Goal: Find specific page/section: Find specific page/section

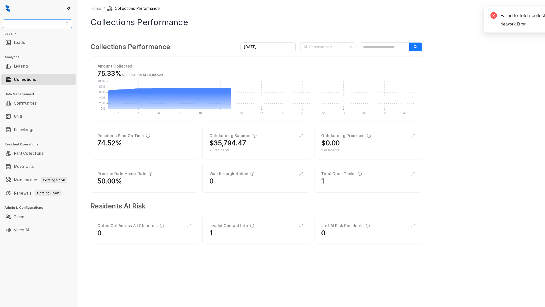
click at [44, 19] on span "Assett Management" at bounding box center [34, 22] width 57 height 8
type input "******"
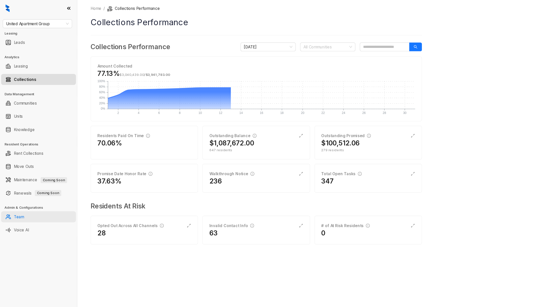
click at [22, 202] on link "Team" at bounding box center [17, 198] width 9 height 10
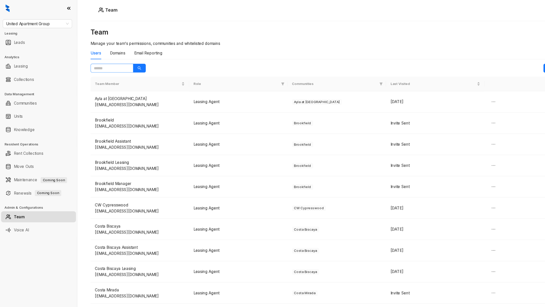
click at [103, 58] on span at bounding box center [102, 62] width 39 height 8
type input "*"
click at [22, 202] on link "Team" at bounding box center [18, 198] width 10 height 10
click at [25, 210] on link "Voice AI" at bounding box center [20, 210] width 14 height 10
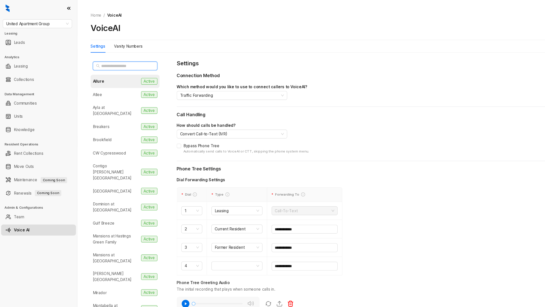
click at [106, 58] on input "text" at bounding box center [114, 61] width 44 height 6
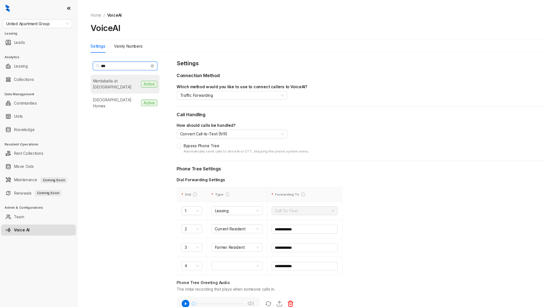
type input "***"
click at [111, 72] on div "Montabella at [GEOGRAPHIC_DATA]" at bounding box center [106, 76] width 42 height 11
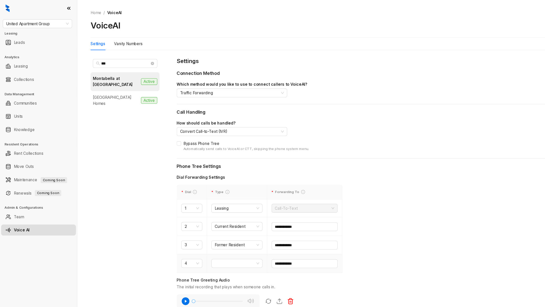
scroll to position [150, 0]
